Goal: Transaction & Acquisition: Purchase product/service

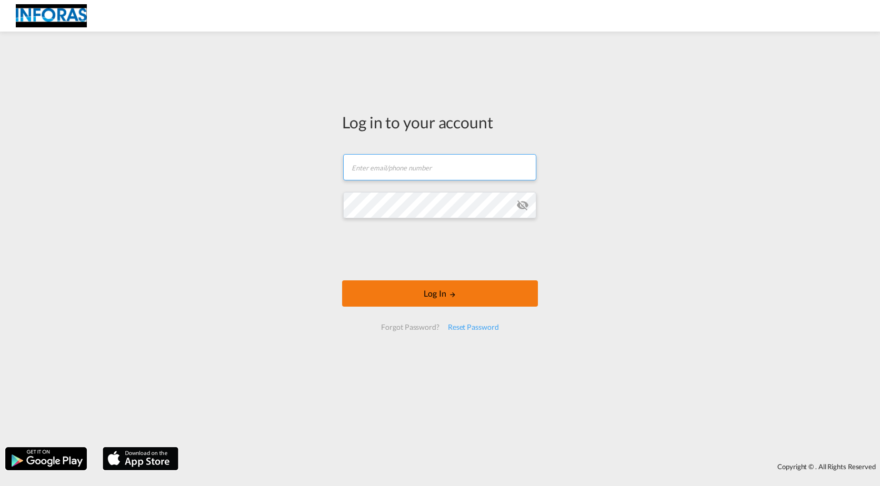
type input "[EMAIL_ADDRESS][PERSON_NAME][DOMAIN_NAME]"
click at [406, 283] on button "Log In" at bounding box center [440, 293] width 196 height 26
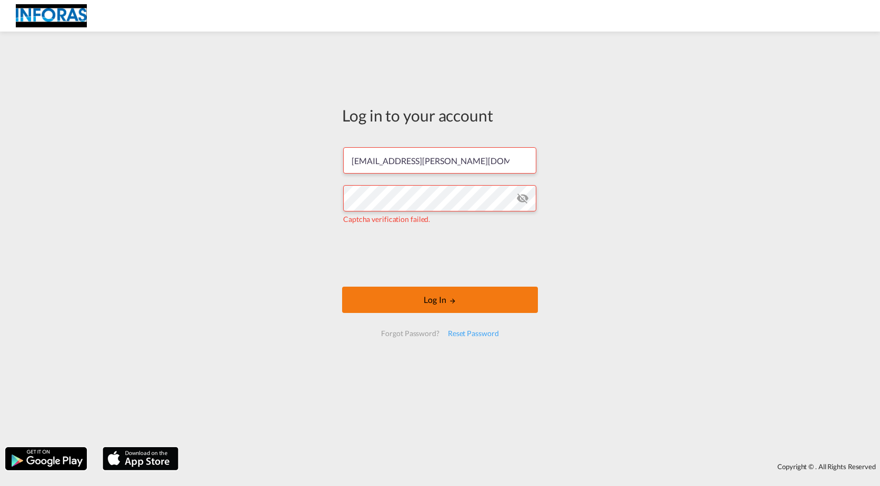
click at [495, 296] on button "Log In" at bounding box center [440, 300] width 196 height 26
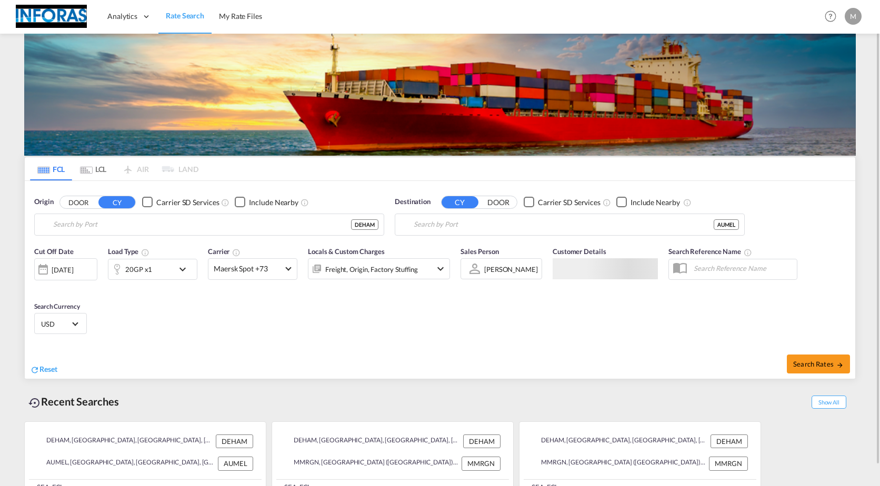
type input "[GEOGRAPHIC_DATA], [GEOGRAPHIC_DATA]"
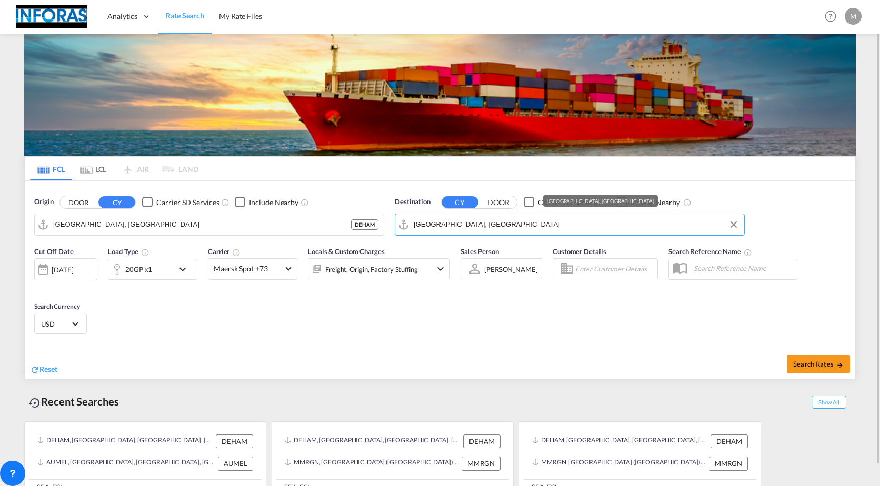
click at [489, 228] on input "[GEOGRAPHIC_DATA], [GEOGRAPHIC_DATA]" at bounding box center [576, 225] width 325 height 16
drag, startPoint x: 489, startPoint y: 228, endPoint x: 359, endPoint y: 228, distance: 129.4
click at [359, 228] on div "Origin DOOR CY Carrier SD Services Include Nearby [GEOGRAPHIC_DATA], DEHAM Dest…" at bounding box center [440, 211] width 830 height 60
click at [530, 227] on input "[GEOGRAPHIC_DATA], [GEOGRAPHIC_DATA]" at bounding box center [576, 225] width 325 height 16
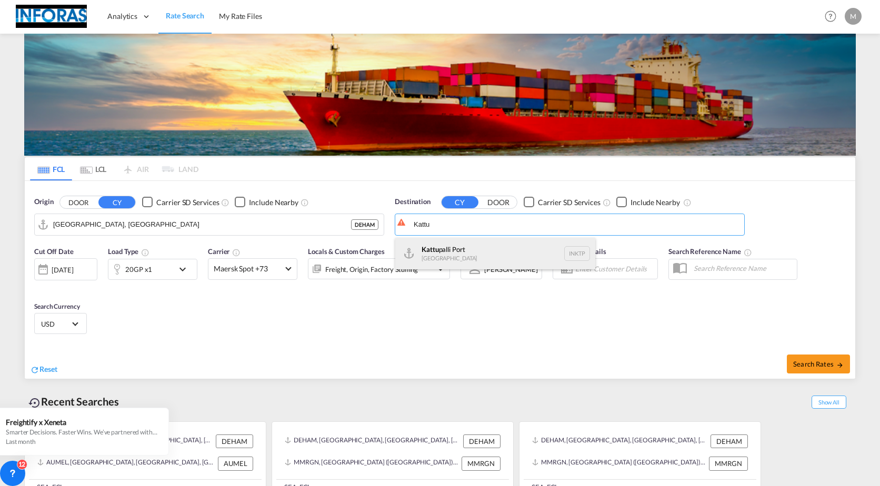
click at [481, 260] on div "Kattu palli [GEOGRAPHIC_DATA] INKTP" at bounding box center [495, 254] width 200 height 32
type input "Kattupalli Port, INKTP"
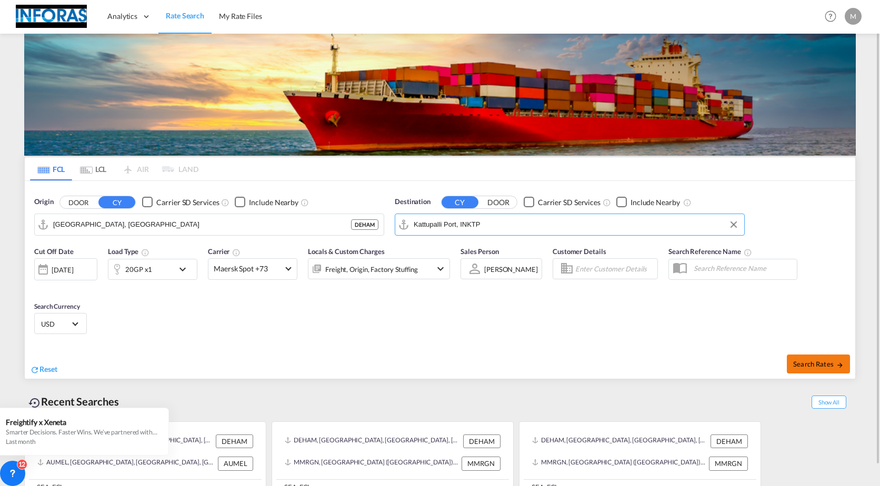
click at [797, 360] on span "Search Rates" at bounding box center [818, 364] width 51 height 8
type input "DEHAM to INKTP / [DATE]"
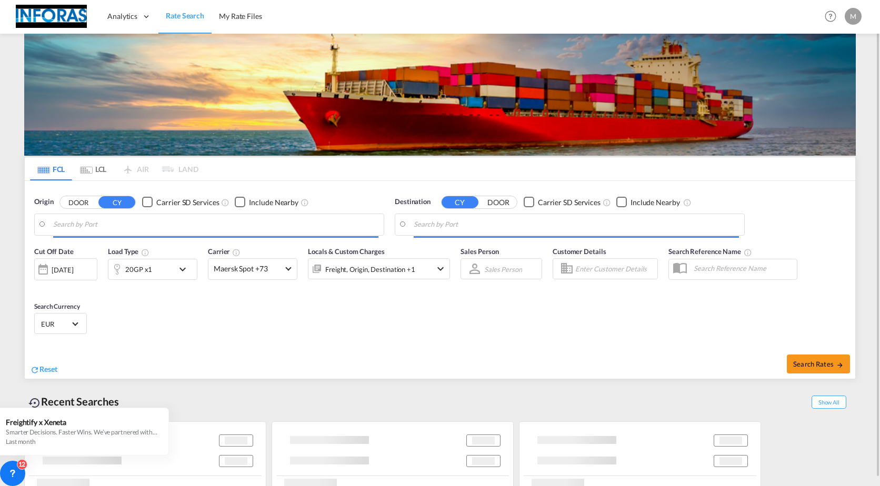
type input "[GEOGRAPHIC_DATA], [GEOGRAPHIC_DATA]"
type input "Kattupalli Port, INKTP"
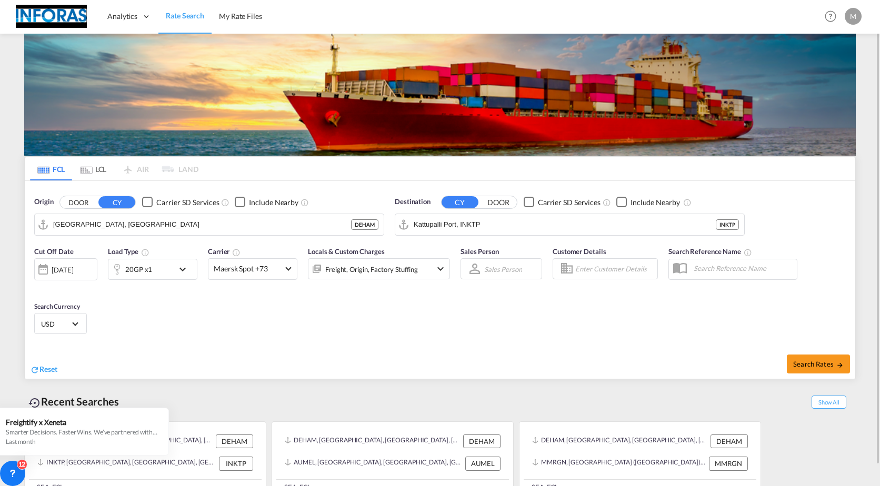
click at [186, 270] on md-icon "icon-chevron-down" at bounding box center [185, 269] width 18 height 13
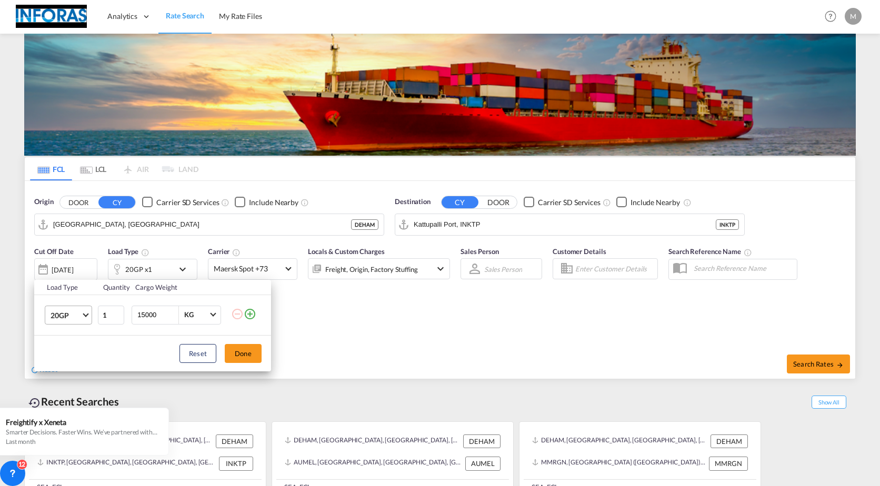
click at [87, 318] on md-select-value "20GP" at bounding box center [70, 315] width 42 height 18
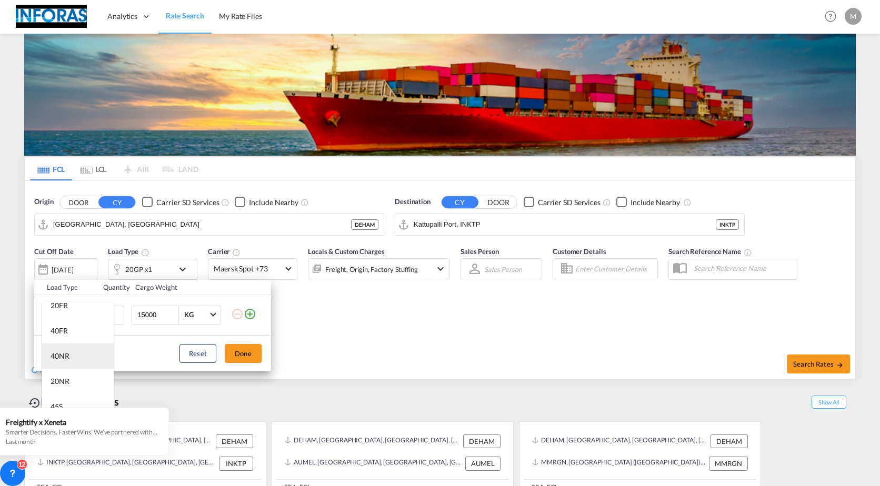
scroll to position [213, 0]
click at [72, 350] on md-option "40FR" at bounding box center [78, 355] width 72 height 25
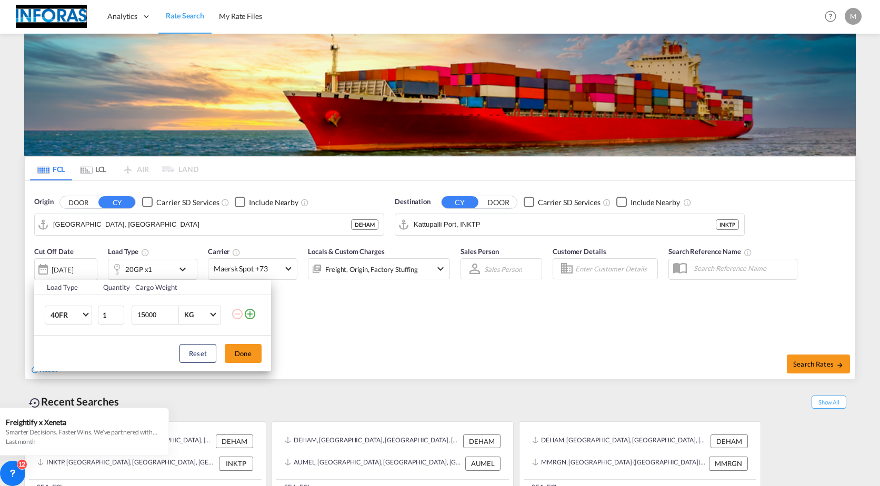
drag, startPoint x: 156, startPoint y: 316, endPoint x: 136, endPoint y: 317, distance: 20.5
click at [136, 317] on div "15000 KG KG" at bounding box center [176, 315] width 89 height 19
type input "10000"
click at [239, 350] on button "Done" at bounding box center [243, 353] width 37 height 19
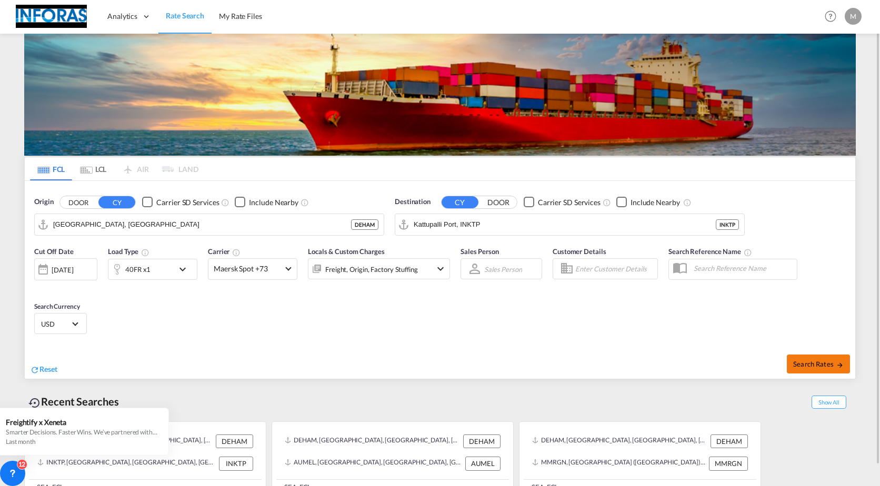
click at [805, 361] on span "Search Rates" at bounding box center [818, 364] width 51 height 8
type input "DEHAM to INKTP / [DATE]"
